Goal: Communication & Community: Answer question/provide support

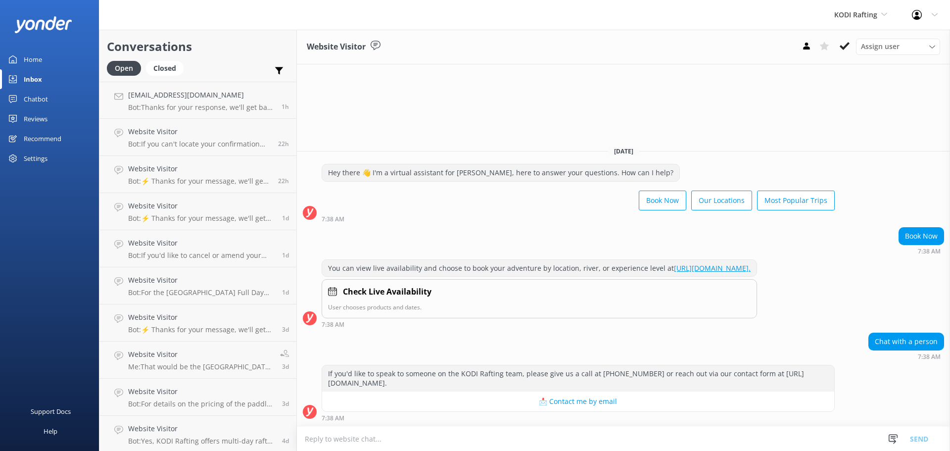
click at [30, 120] on div "Reviews" at bounding box center [36, 119] width 24 height 20
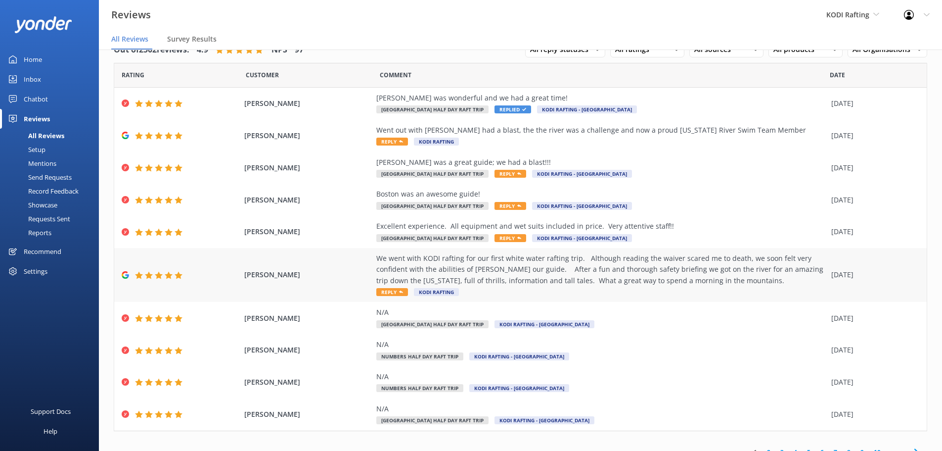
scroll to position [35, 0]
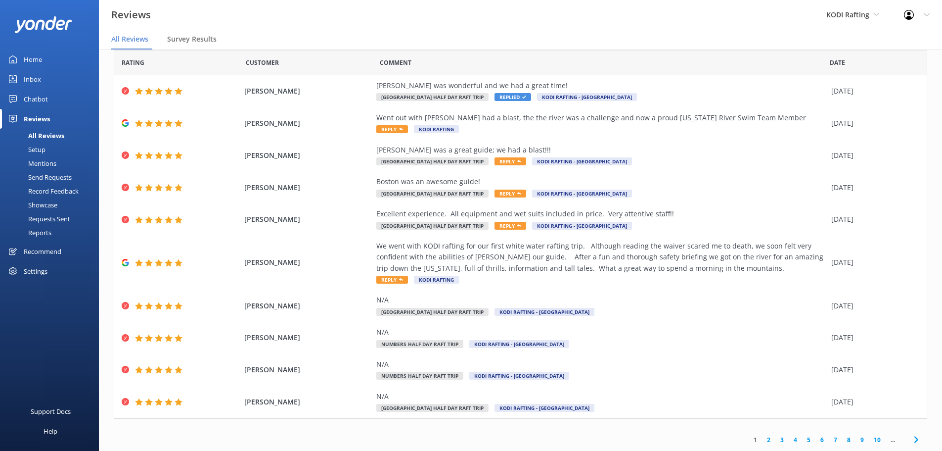
click at [762, 442] on link "2" at bounding box center [768, 439] width 13 height 9
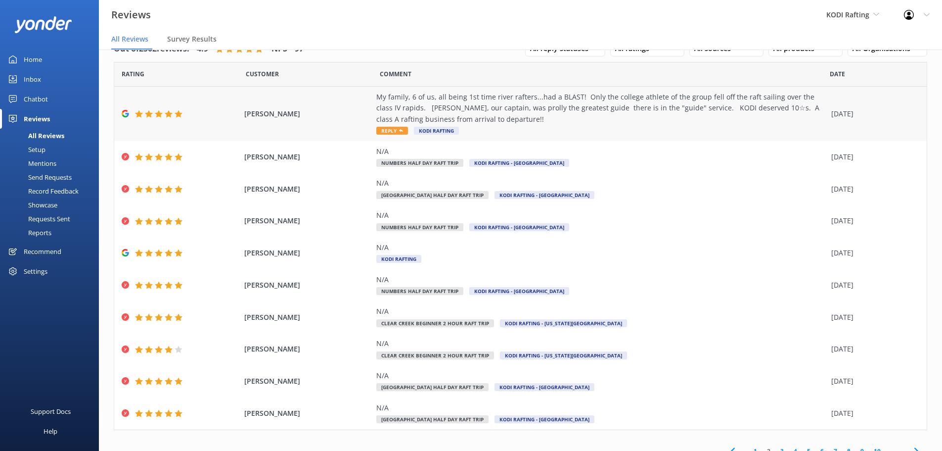
scroll to position [35, 0]
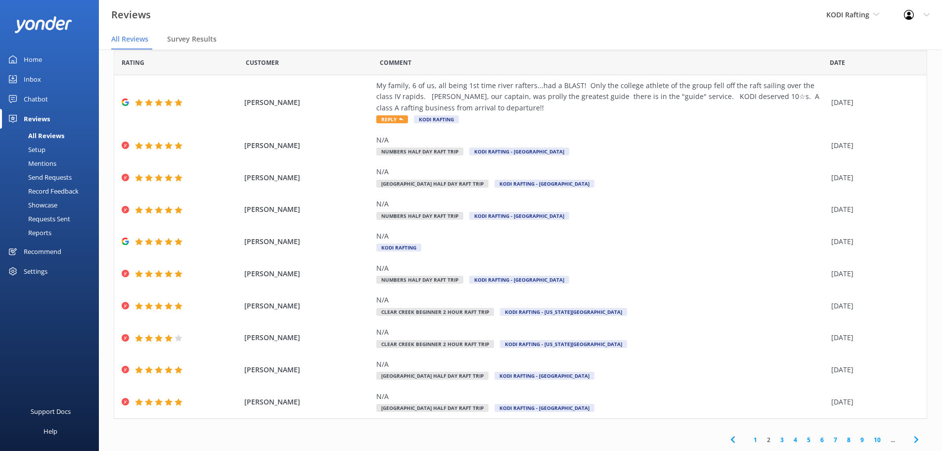
click at [776, 439] on link "3" at bounding box center [782, 439] width 13 height 9
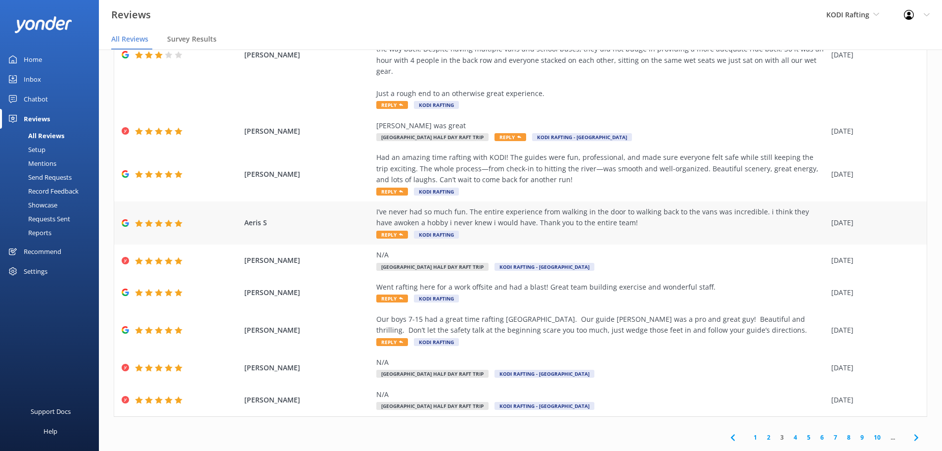
scroll to position [20, 0]
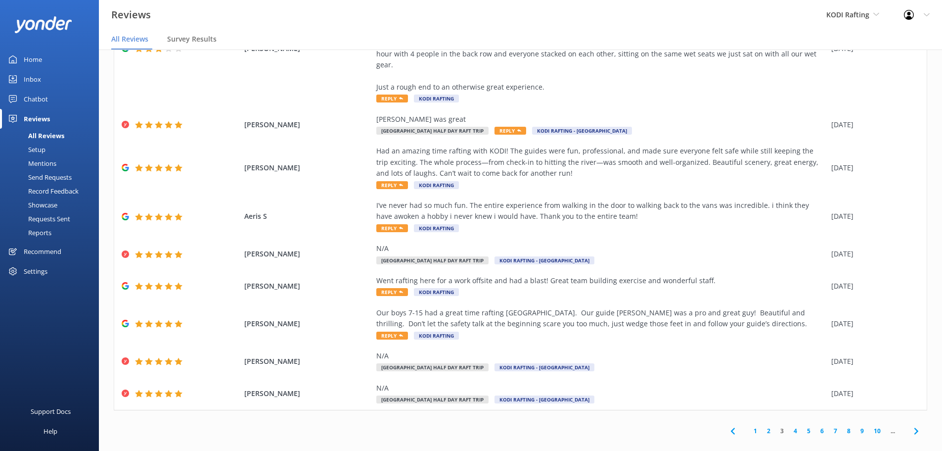
click at [789, 426] on link "4" at bounding box center [795, 430] width 13 height 9
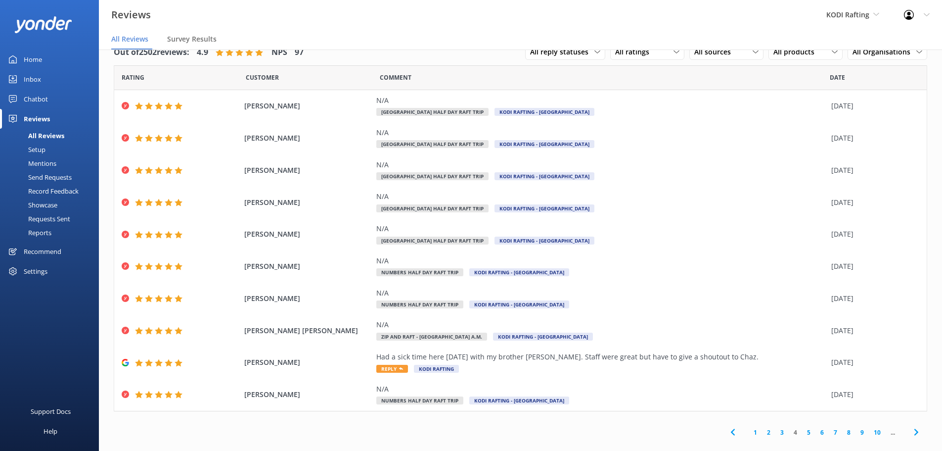
click at [807, 429] on link "5" at bounding box center [808, 431] width 13 height 9
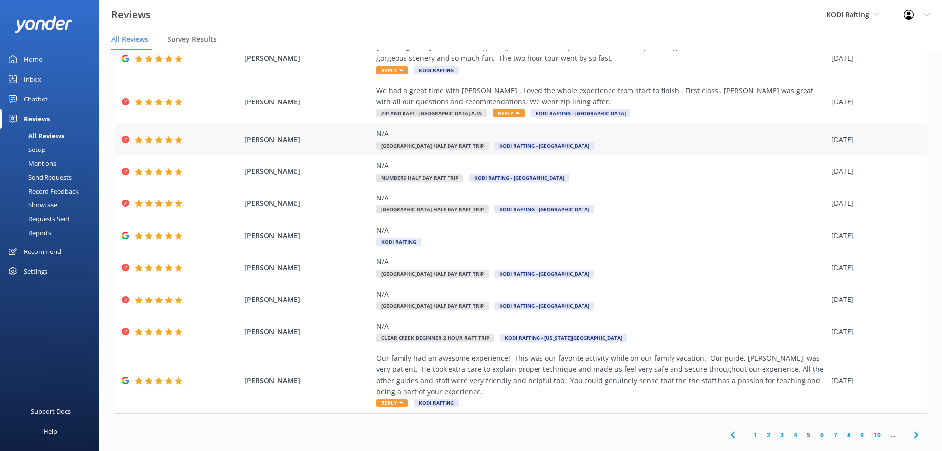
scroll to position [68, 0]
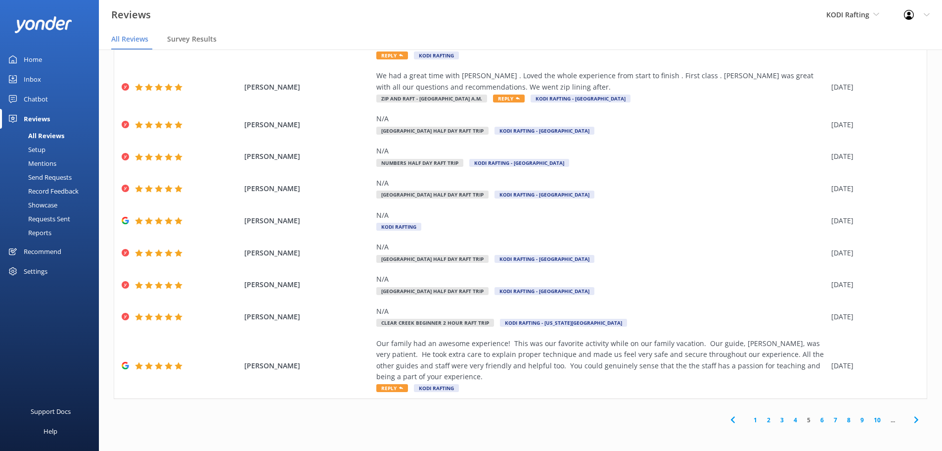
click at [816, 420] on link "6" at bounding box center [822, 419] width 13 height 9
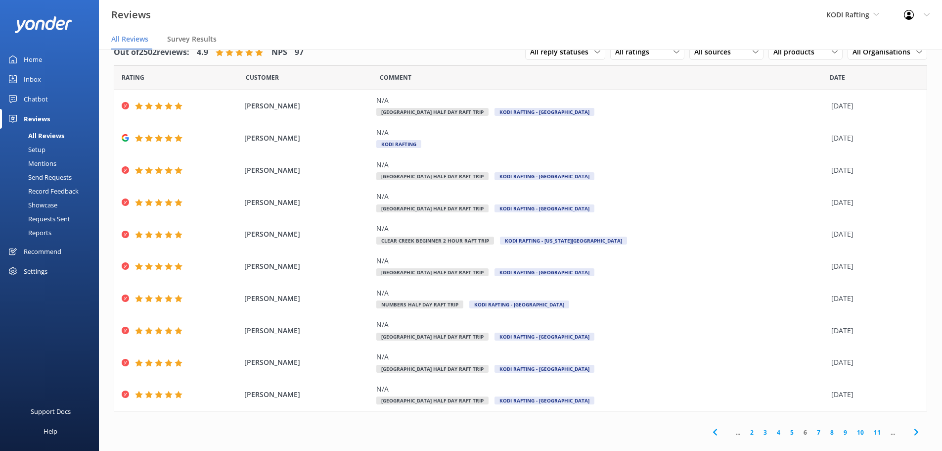
click at [813, 430] on link "7" at bounding box center [818, 431] width 13 height 9
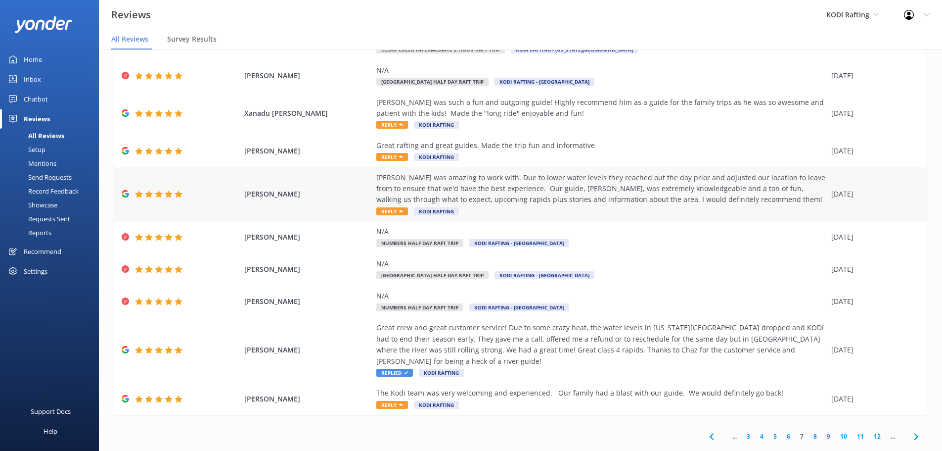
scroll to position [68, 0]
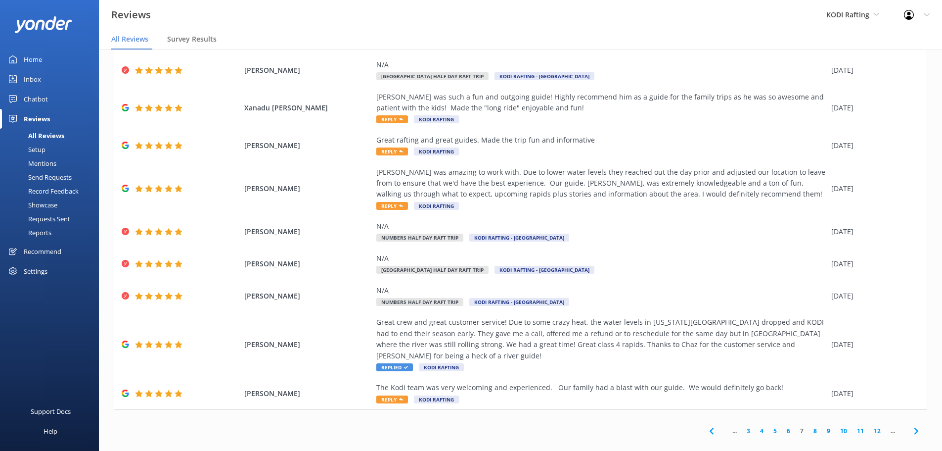
click at [809, 426] on link "8" at bounding box center [815, 430] width 13 height 9
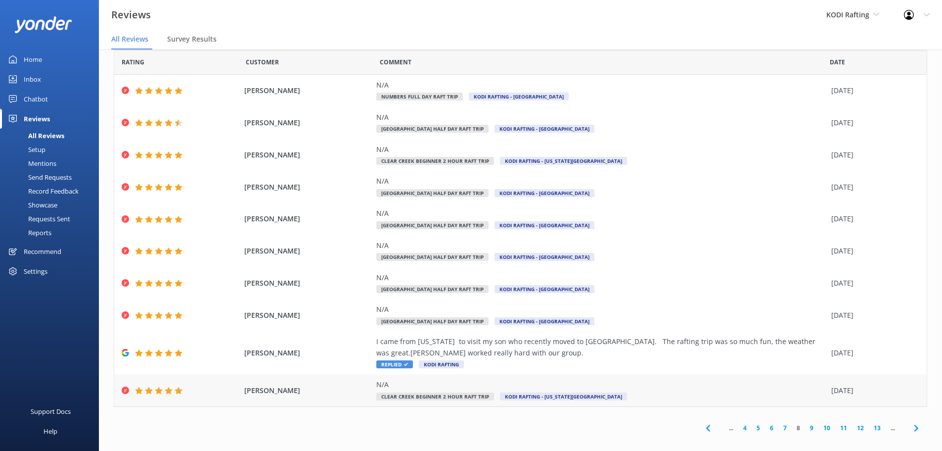
scroll to position [23, 0]
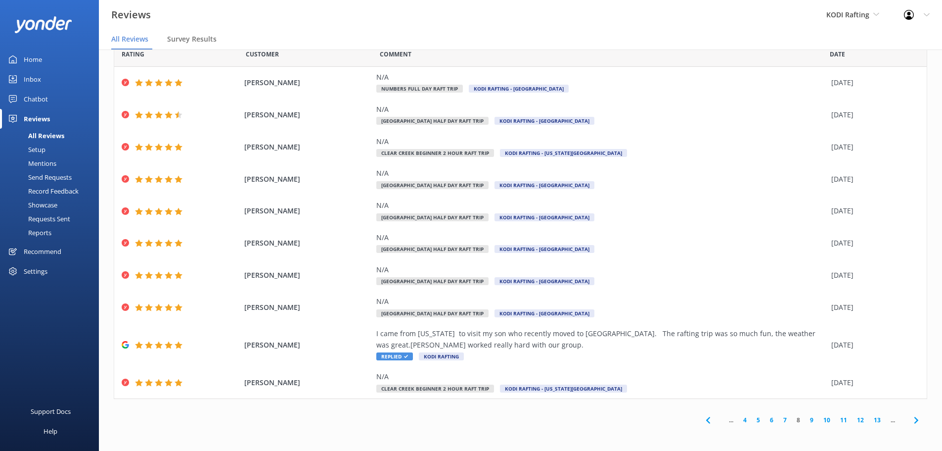
click at [779, 418] on link "7" at bounding box center [785, 419] width 13 height 9
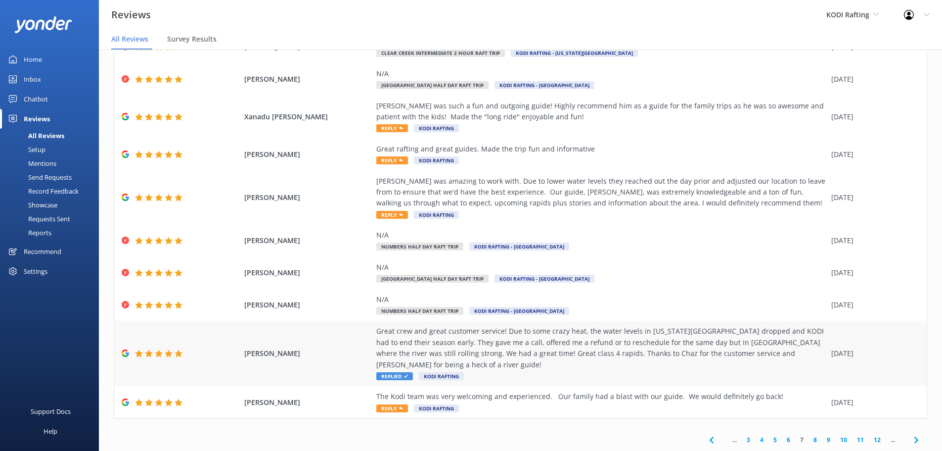
scroll to position [68, 0]
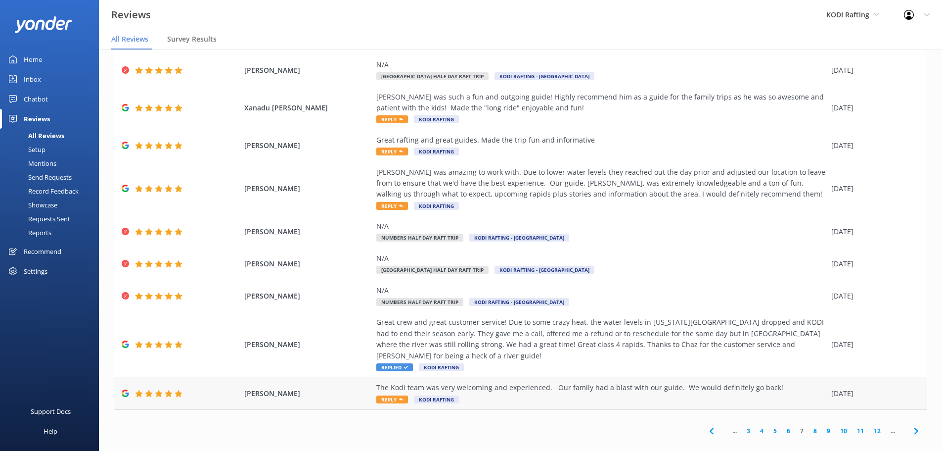
click at [391, 395] on span "Reply" at bounding box center [392, 399] width 32 height 8
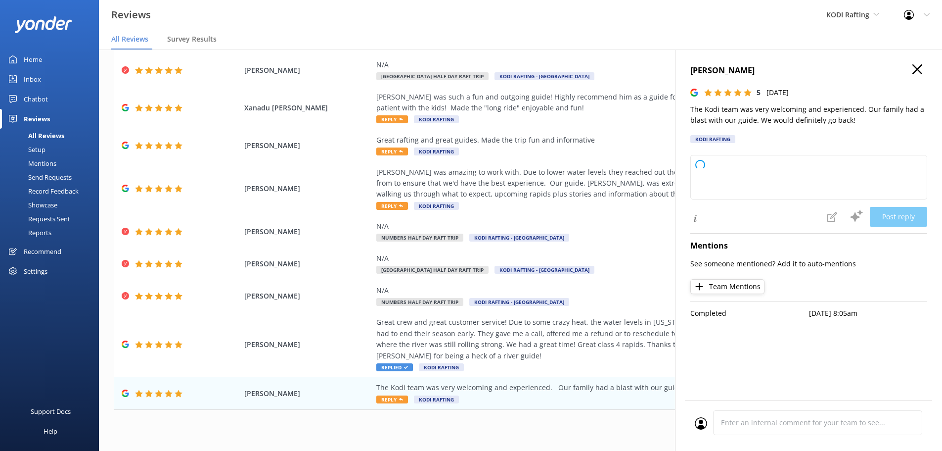
type textarea "Thank you so much for your wonderful review! We're thrilled to hear your family…"
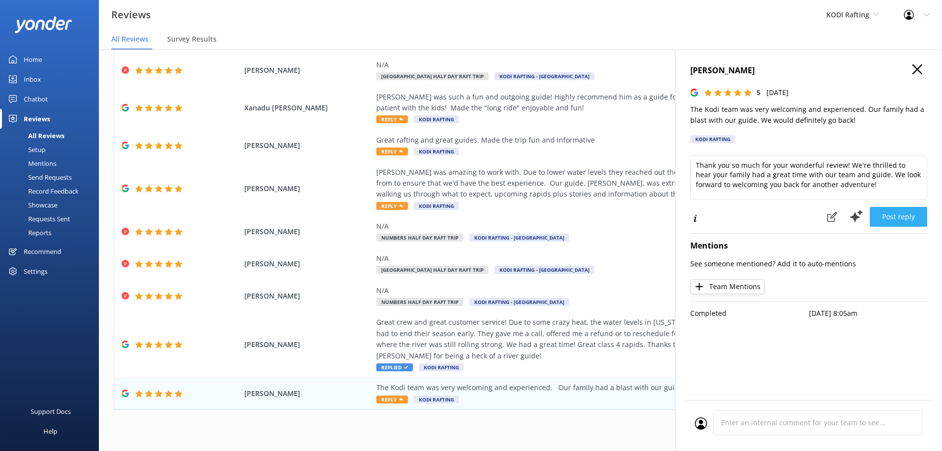
click at [884, 213] on button "Post reply" at bounding box center [898, 217] width 57 height 20
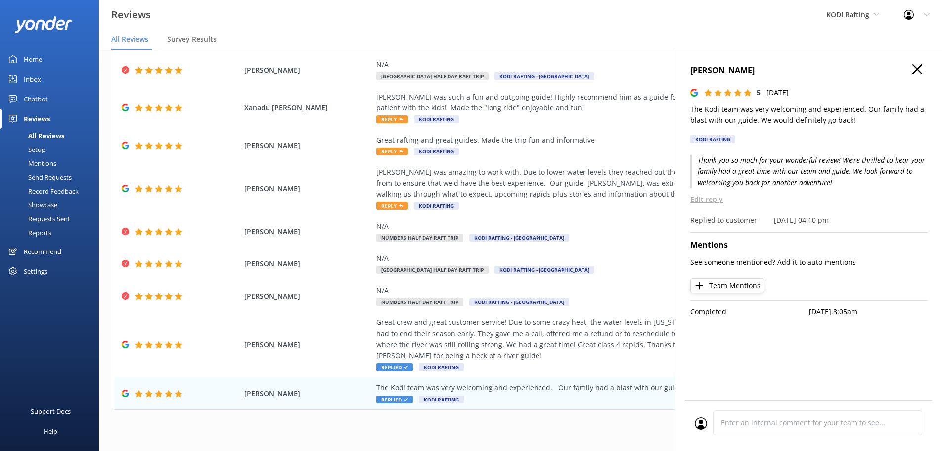
click at [921, 64] on icon at bounding box center [918, 69] width 10 height 10
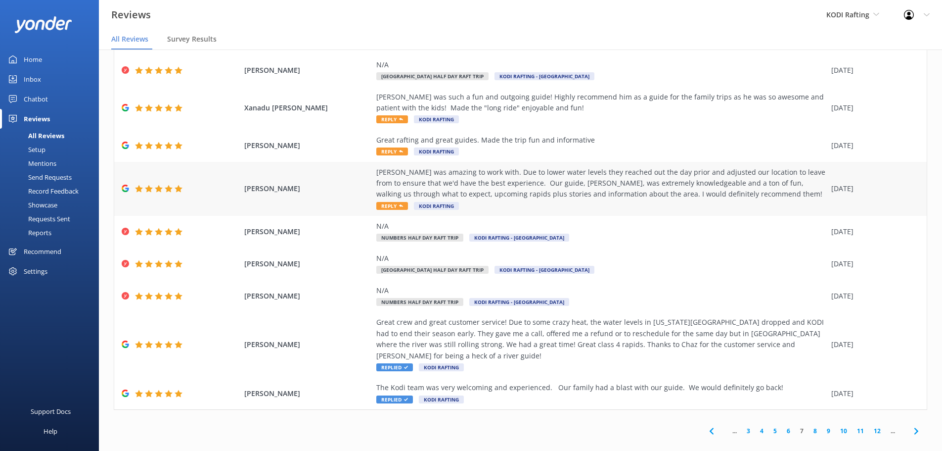
click at [399, 206] on icon at bounding box center [401, 206] width 4 height 4
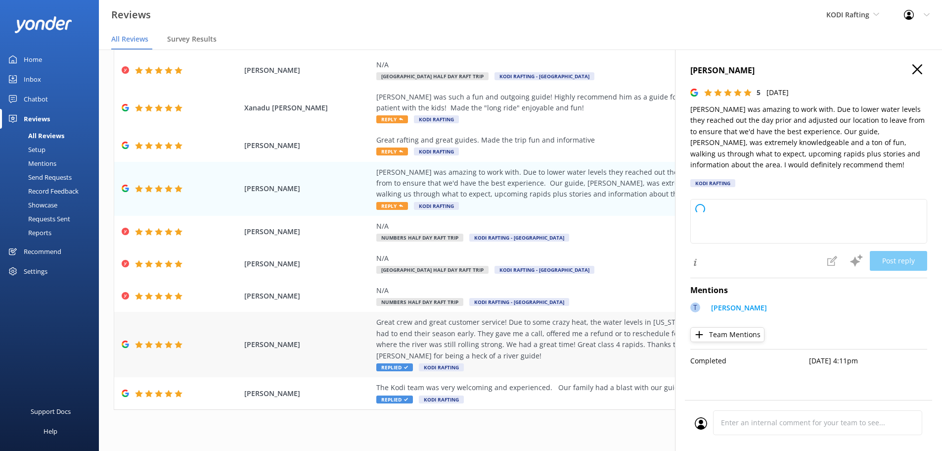
type textarea "Thank you so much for your wonderful review! We’re thrilled to hear you had a g…"
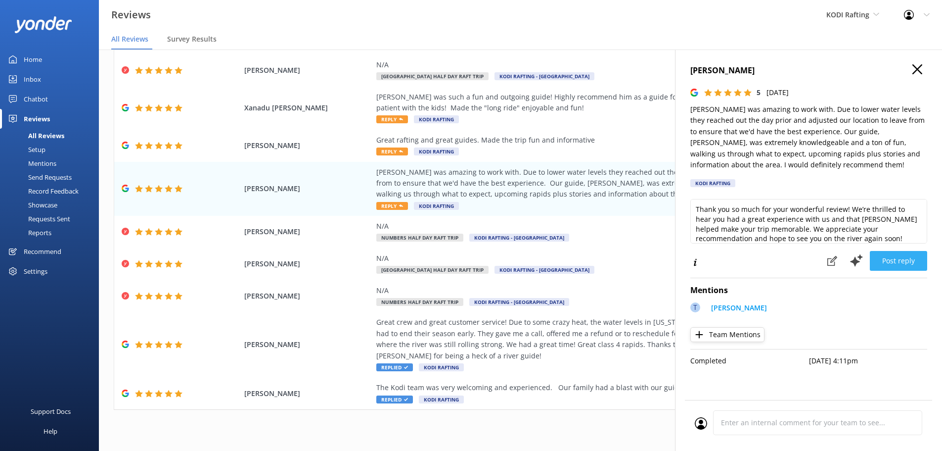
click at [894, 270] on button "Post reply" at bounding box center [898, 261] width 57 height 20
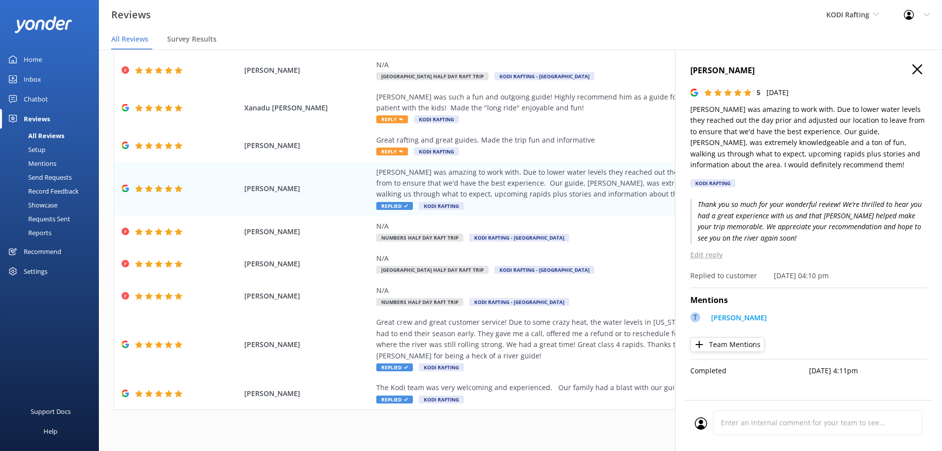
click at [612, 34] on nav "All Reviews Survey Results" at bounding box center [520, 40] width 843 height 20
click at [918, 71] on icon at bounding box center [918, 69] width 10 height 10
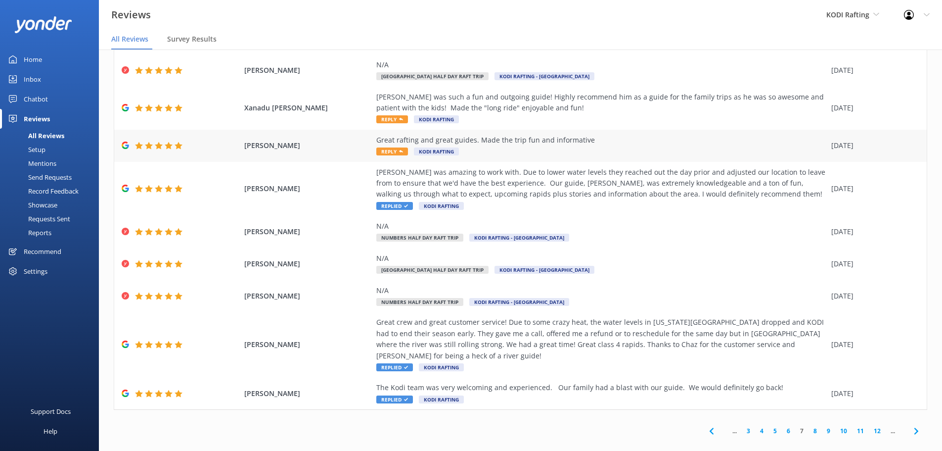
click at [392, 148] on div "Great rafting and great guides. Made the trip fun and informative Reply [PERSON…" at bounding box center [601, 146] width 450 height 22
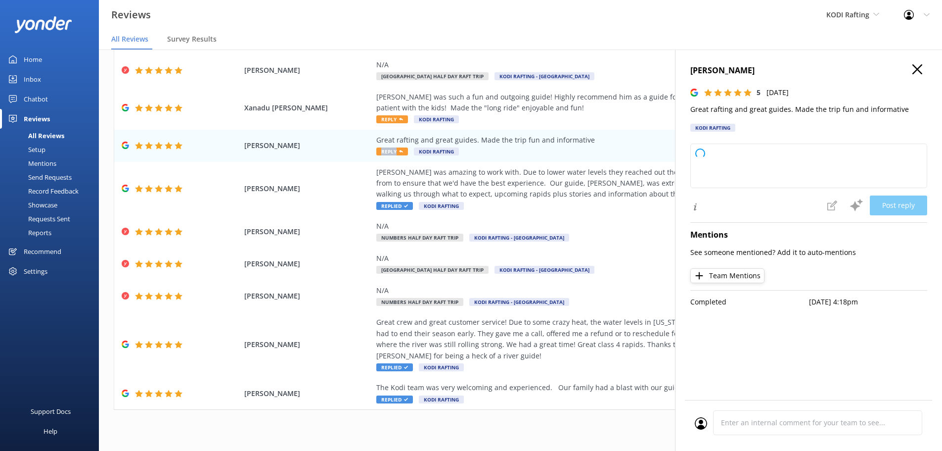
type textarea "Thank you so much for your wonderful feedback! We're thrilled to hear you had a…"
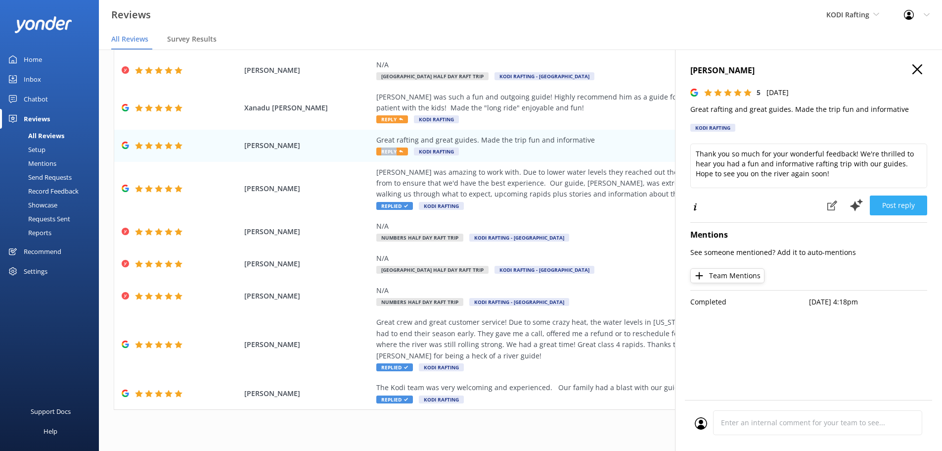
click at [900, 210] on button "Post reply" at bounding box center [898, 205] width 57 height 20
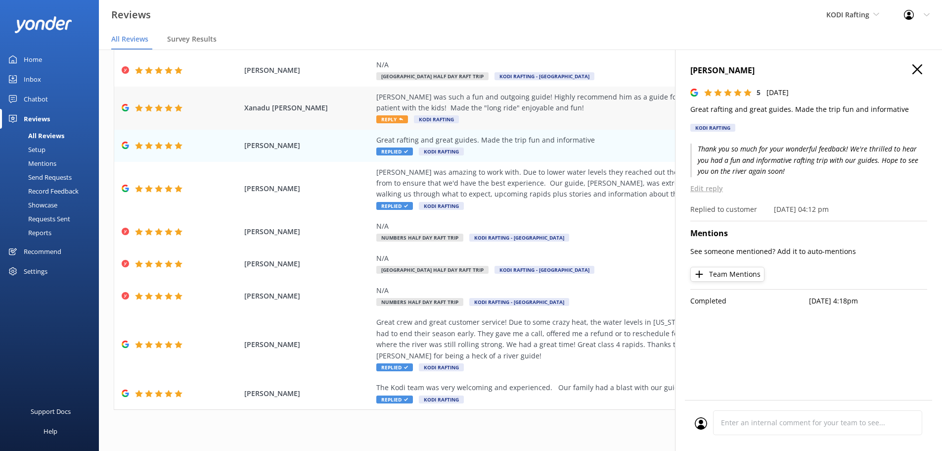
click at [393, 119] on span "Reply" at bounding box center [392, 119] width 32 height 8
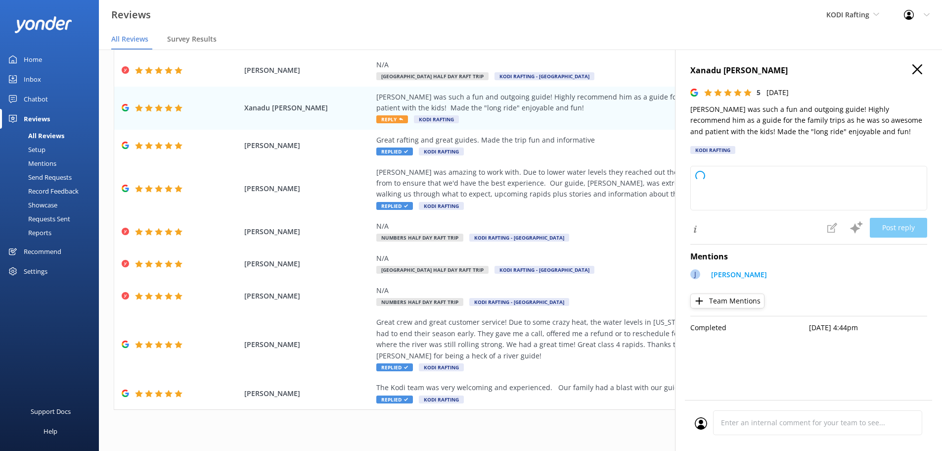
type textarea "Thank you so much for your wonderful feedback! We're thrilled to hear that [PER…"
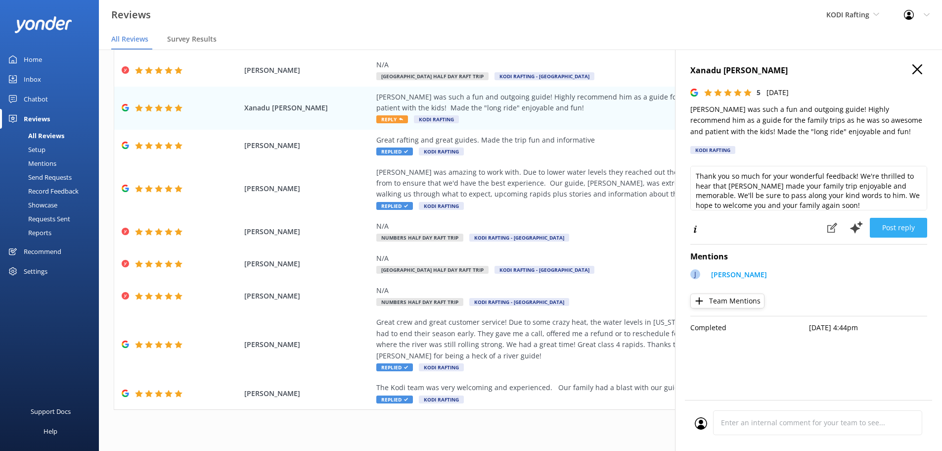
click at [898, 231] on button "Post reply" at bounding box center [898, 228] width 57 height 20
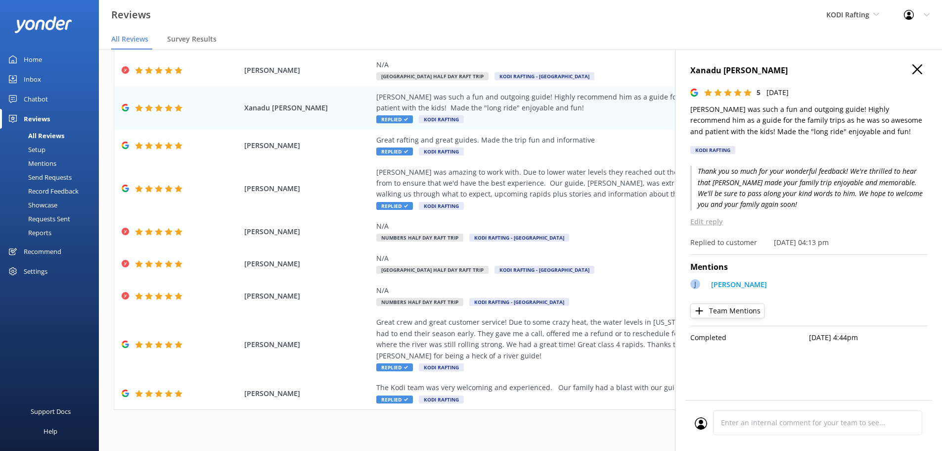
click at [917, 67] on icon at bounding box center [918, 69] width 10 height 10
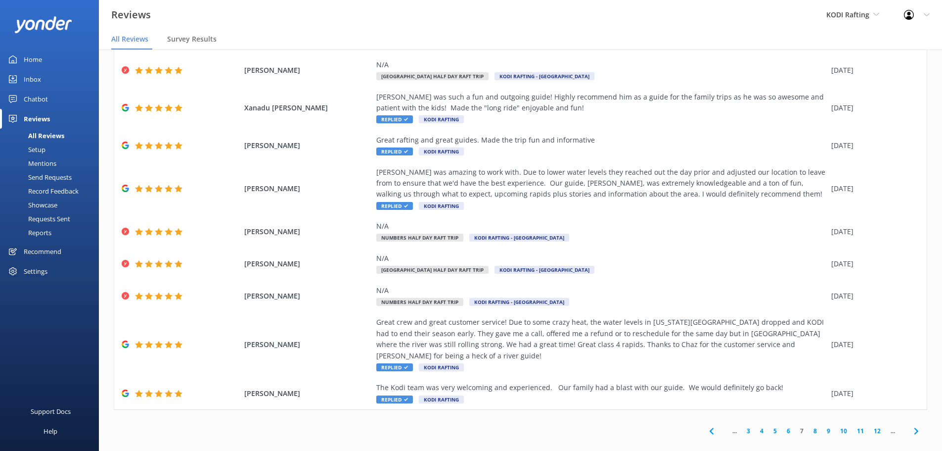
click at [784, 426] on link "6" at bounding box center [788, 430] width 13 height 9
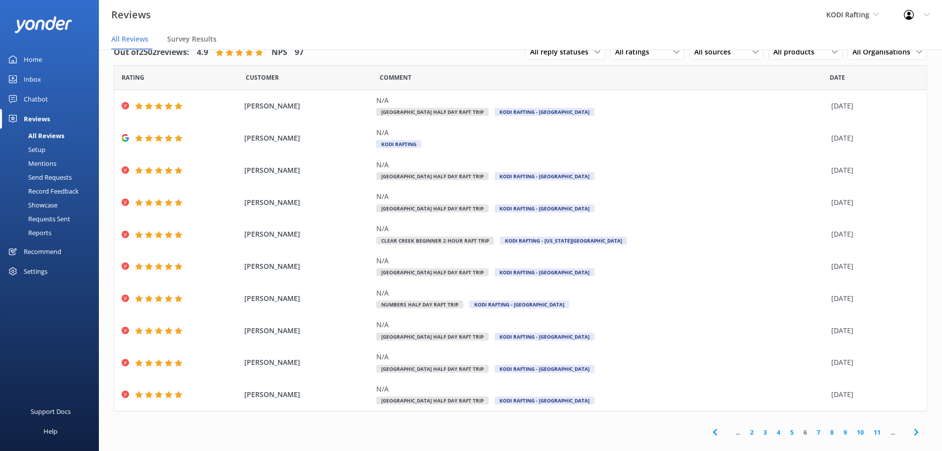
click at [786, 432] on link "5" at bounding box center [792, 431] width 13 height 9
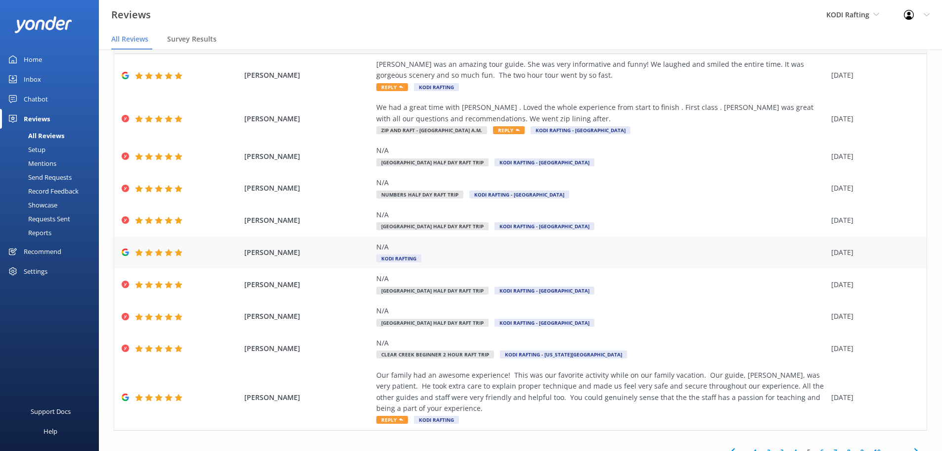
scroll to position [68, 0]
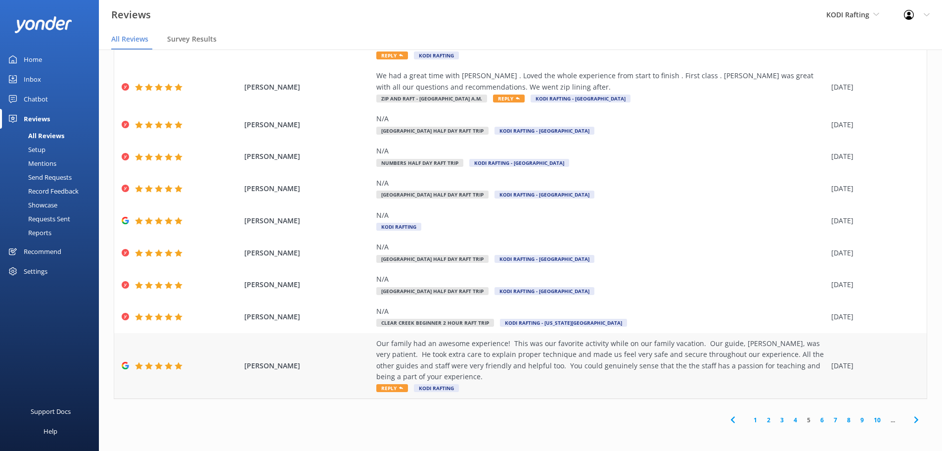
click at [399, 388] on use at bounding box center [401, 387] width 4 height 2
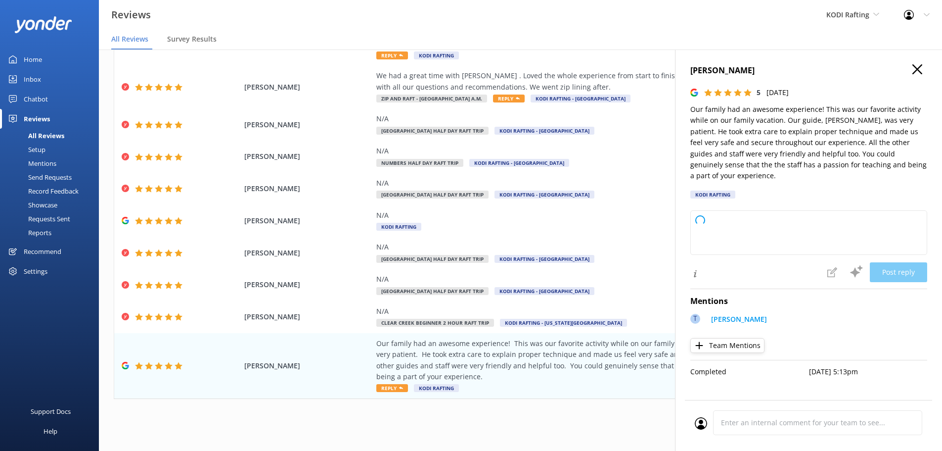
type textarea "Thank you so much for your wonderful review! We’re thrilled to hear that your f…"
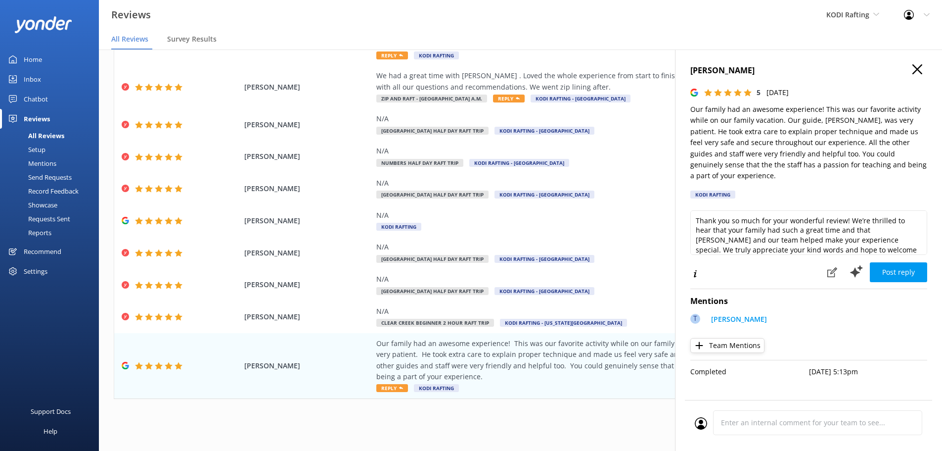
scroll to position [15, 0]
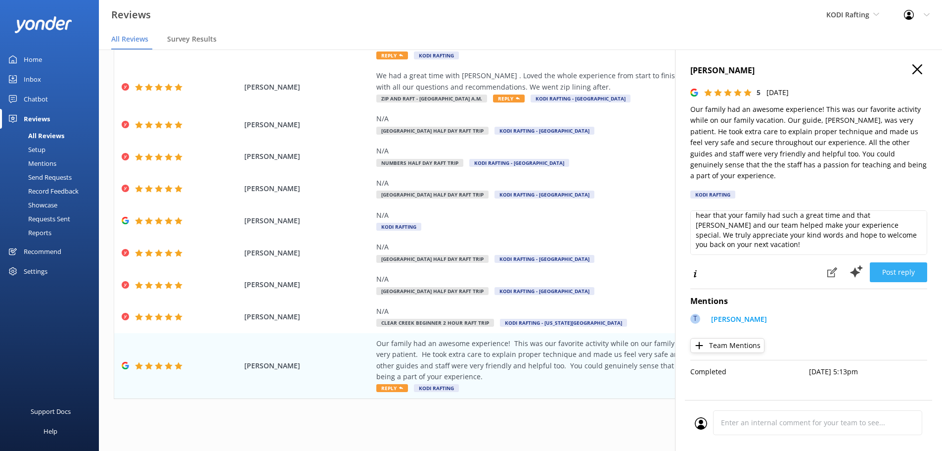
click at [889, 262] on button "Post reply" at bounding box center [898, 272] width 57 height 20
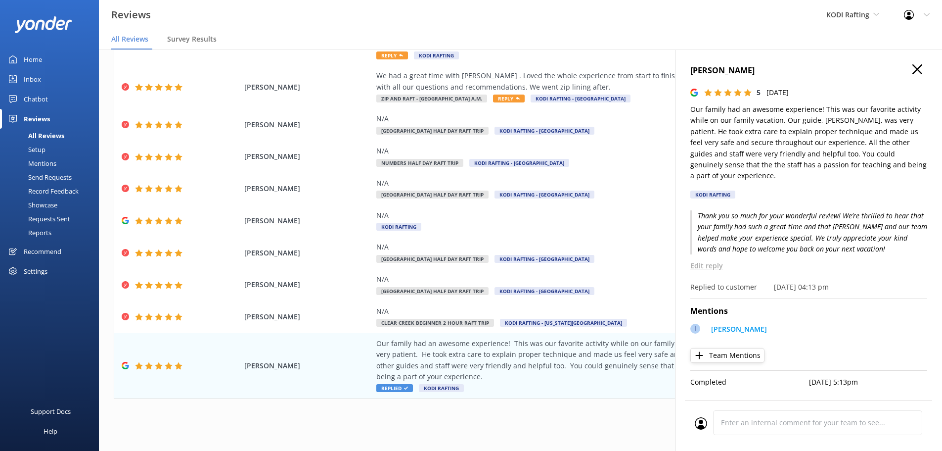
click at [916, 77] on div "[PERSON_NAME] 5 [DATE] Our family had an awesome experience! This was our favor…" at bounding box center [809, 134] width 237 height 140
click at [911, 65] on h4 "[PERSON_NAME]" at bounding box center [809, 70] width 237 height 13
click at [919, 67] on icon at bounding box center [918, 69] width 10 height 10
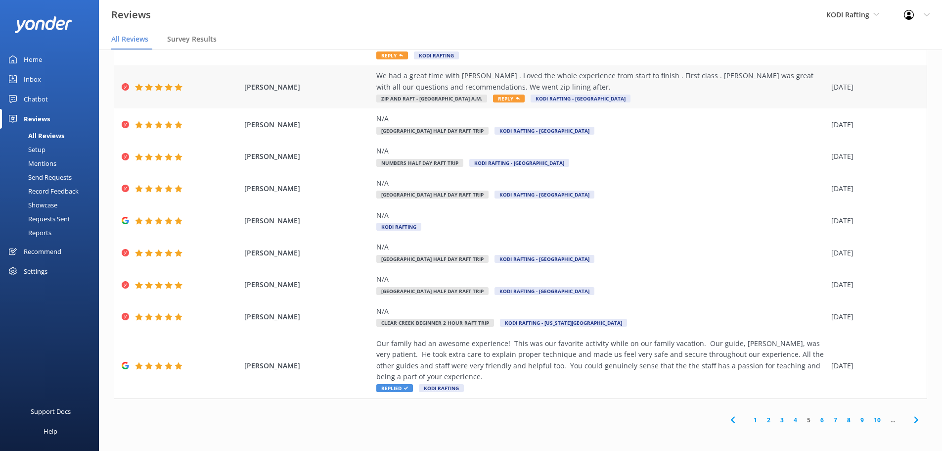
click at [516, 96] on icon at bounding box center [518, 98] width 4 height 4
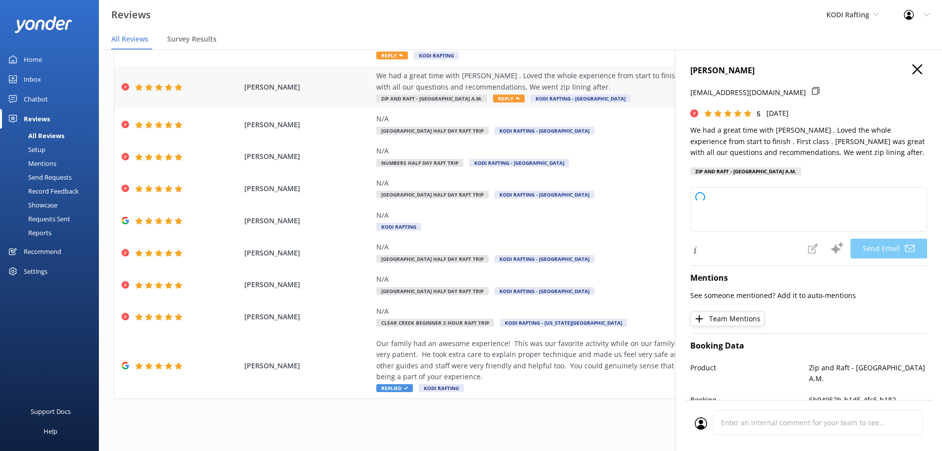
type textarea "Thank you so much, [PERSON_NAME]! We're thrilled to hear you had a fantastic ex…"
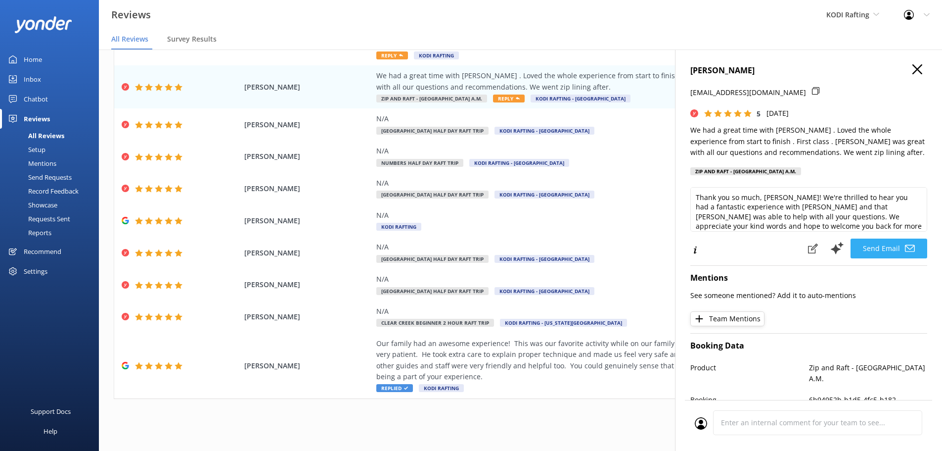
click at [863, 241] on button "Send Email" at bounding box center [889, 248] width 77 height 20
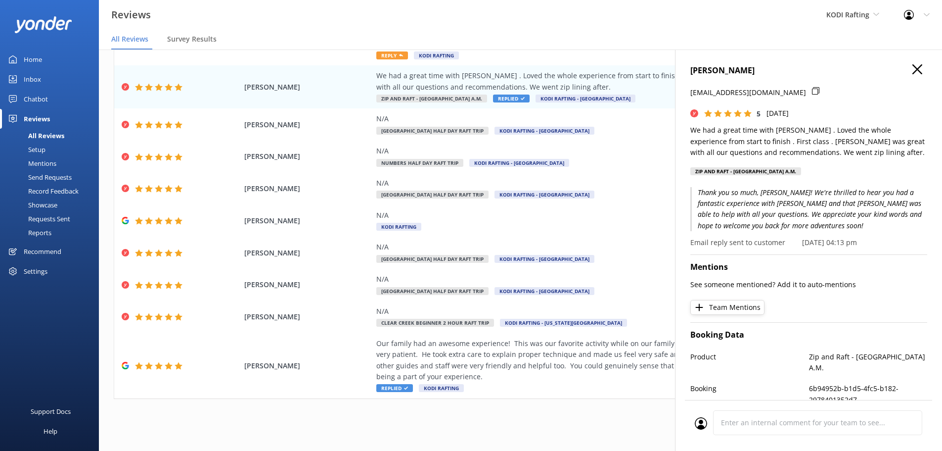
click at [913, 73] on icon at bounding box center [918, 69] width 10 height 10
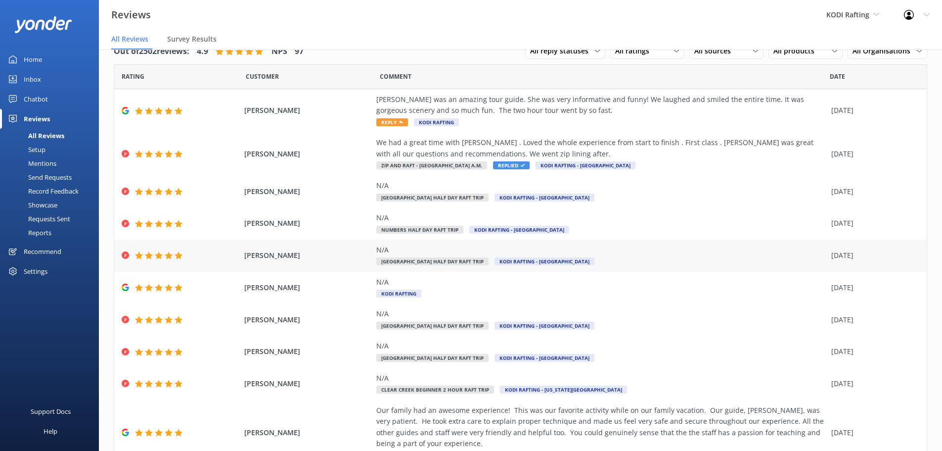
scroll to position [0, 0]
click at [393, 124] on span "Reply" at bounding box center [392, 123] width 32 height 8
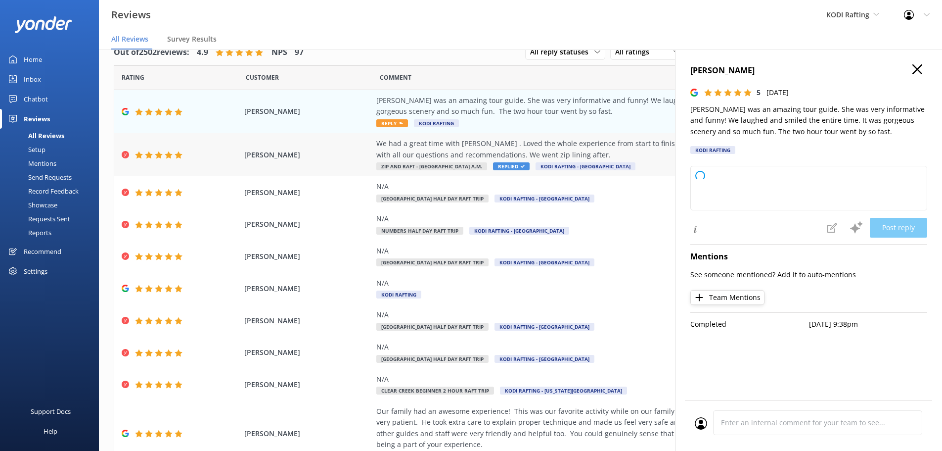
type textarea "Thank you so much for your wonderful review! We're thrilled to hear you had suc…"
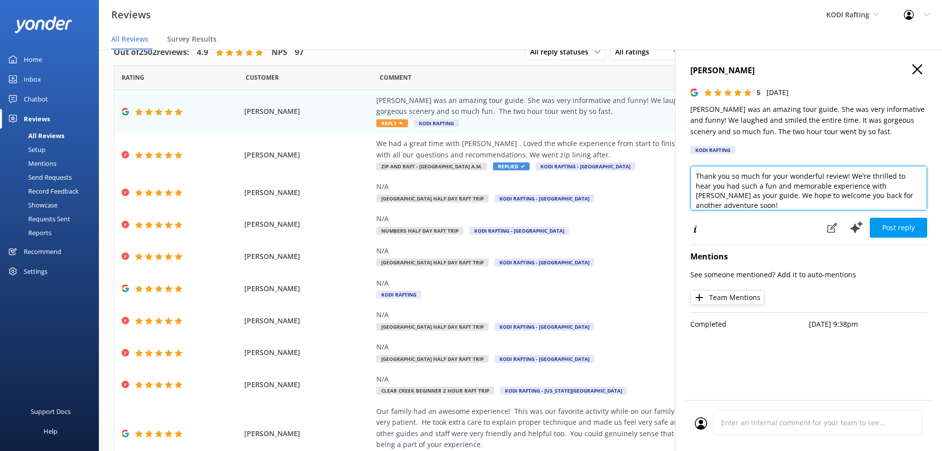
drag, startPoint x: 909, startPoint y: 194, endPoint x: 687, endPoint y: 136, distance: 229.2
click at [687, 136] on div "[PERSON_NAME] 5 [DATE] [PERSON_NAME] was an amazing tour guide. She was very in…" at bounding box center [808, 274] width 267 height 451
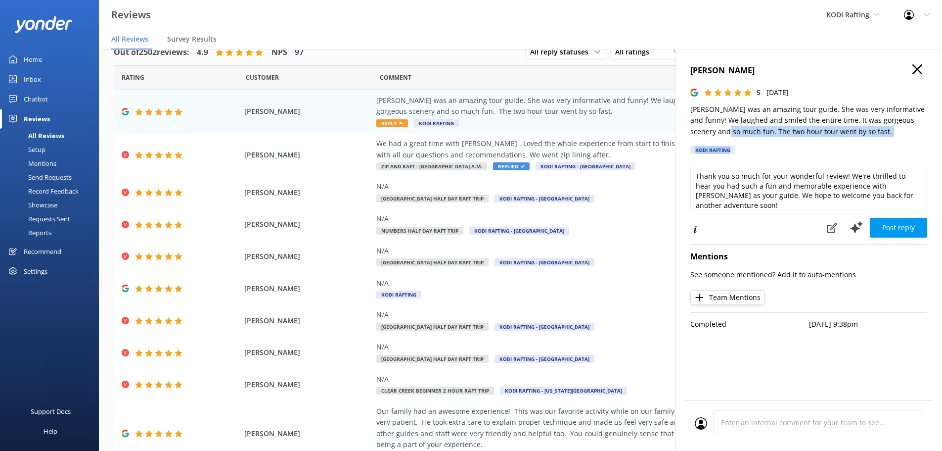
drag, startPoint x: 706, startPoint y: 136, endPoint x: 783, endPoint y: 148, distance: 78.2
click at [783, 148] on div "[PERSON_NAME] 5 [DATE] [PERSON_NAME] was an amazing tour guide. She was very in…" at bounding box center [809, 111] width 237 height 95
click at [786, 148] on div "[PERSON_NAME] 5 [DATE] [PERSON_NAME] was an amazing tour guide. She was very in…" at bounding box center [809, 111] width 237 height 95
click at [917, 76] on h4 "[PERSON_NAME]" at bounding box center [809, 70] width 237 height 13
click at [915, 67] on use at bounding box center [918, 69] width 10 height 10
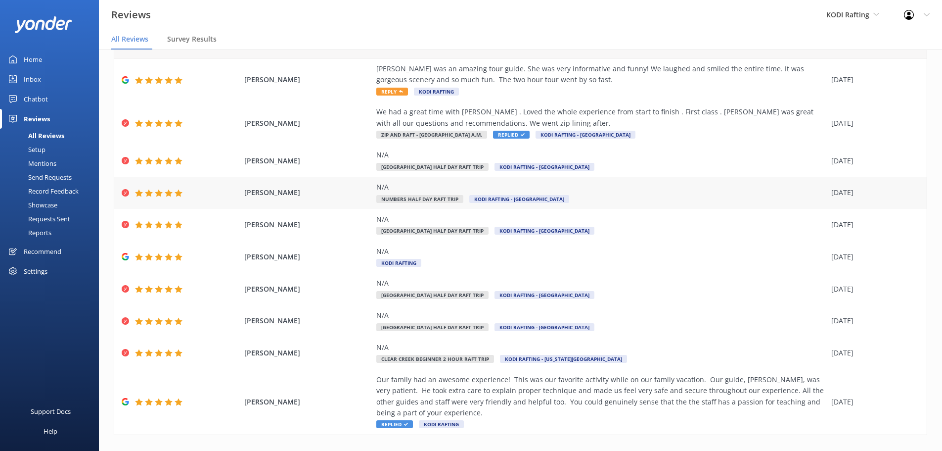
scroll to position [68, 0]
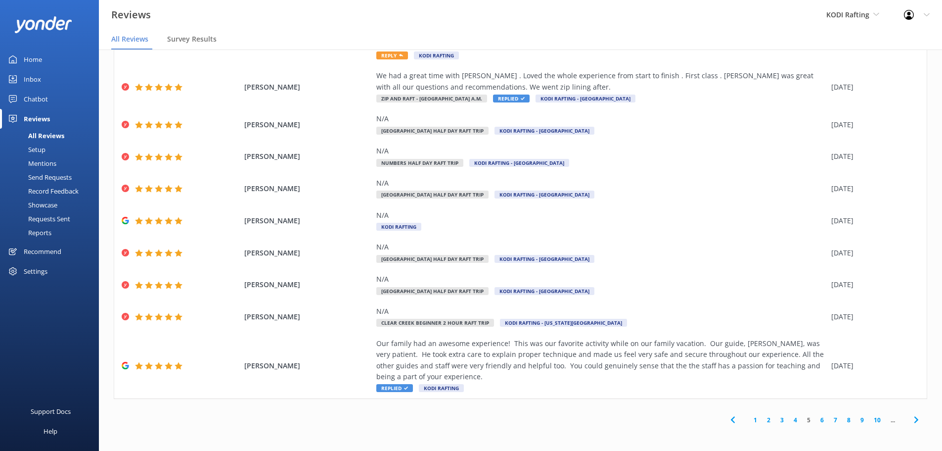
click at [749, 420] on link "1" at bounding box center [755, 419] width 13 height 9
